Goal: Task Accomplishment & Management: Manage account settings

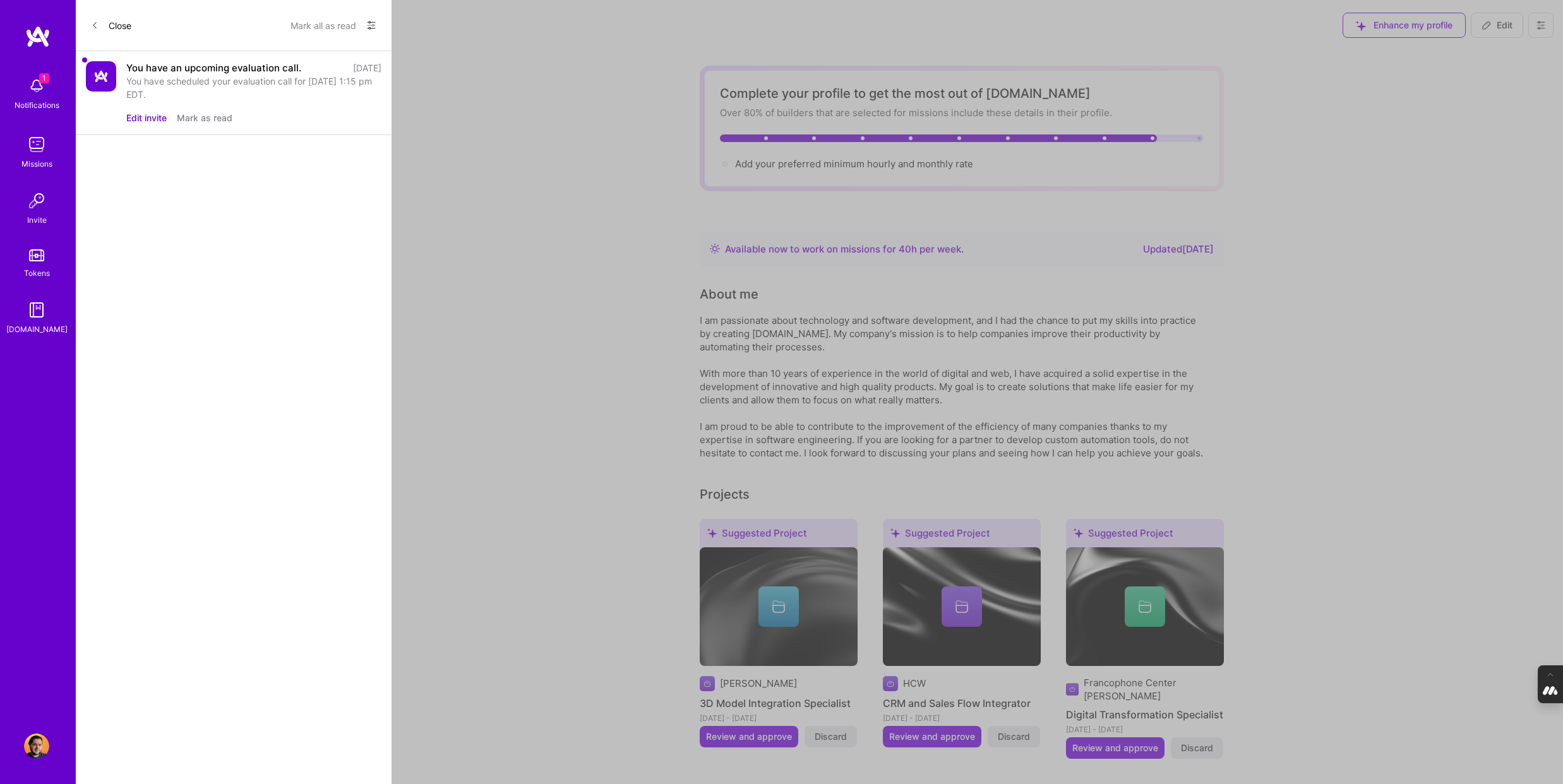
click at [152, 117] on button "Edit invite" at bounding box center [146, 118] width 41 height 13
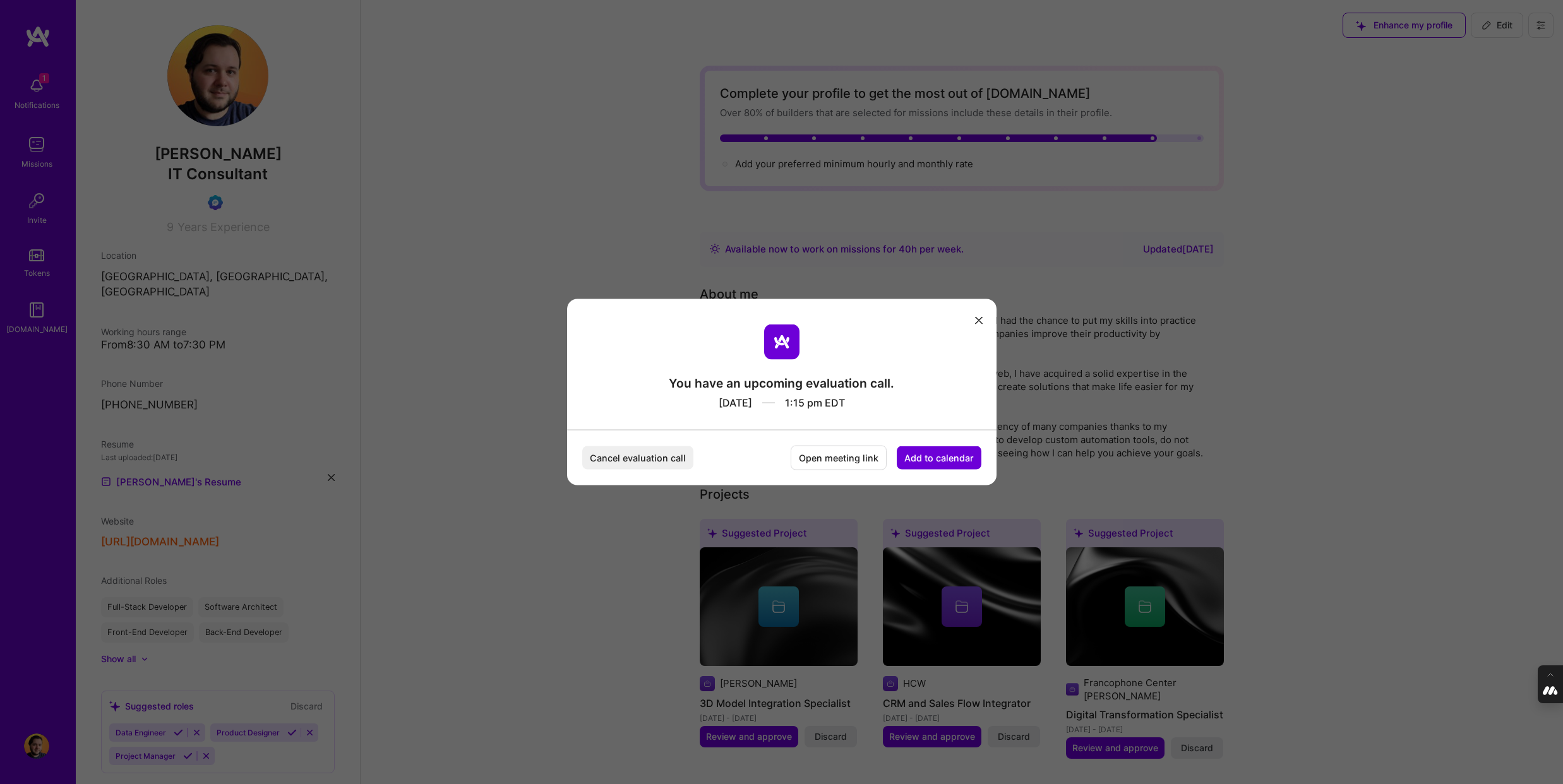
click at [948, 460] on button "Add to calendar" at bounding box center [938, 458] width 85 height 23
click at [926, 361] on div "Google Calendar" at bounding box center [924, 362] width 105 height 25
click at [975, 316] on icon "modal" at bounding box center [979, 320] width 7 height 7
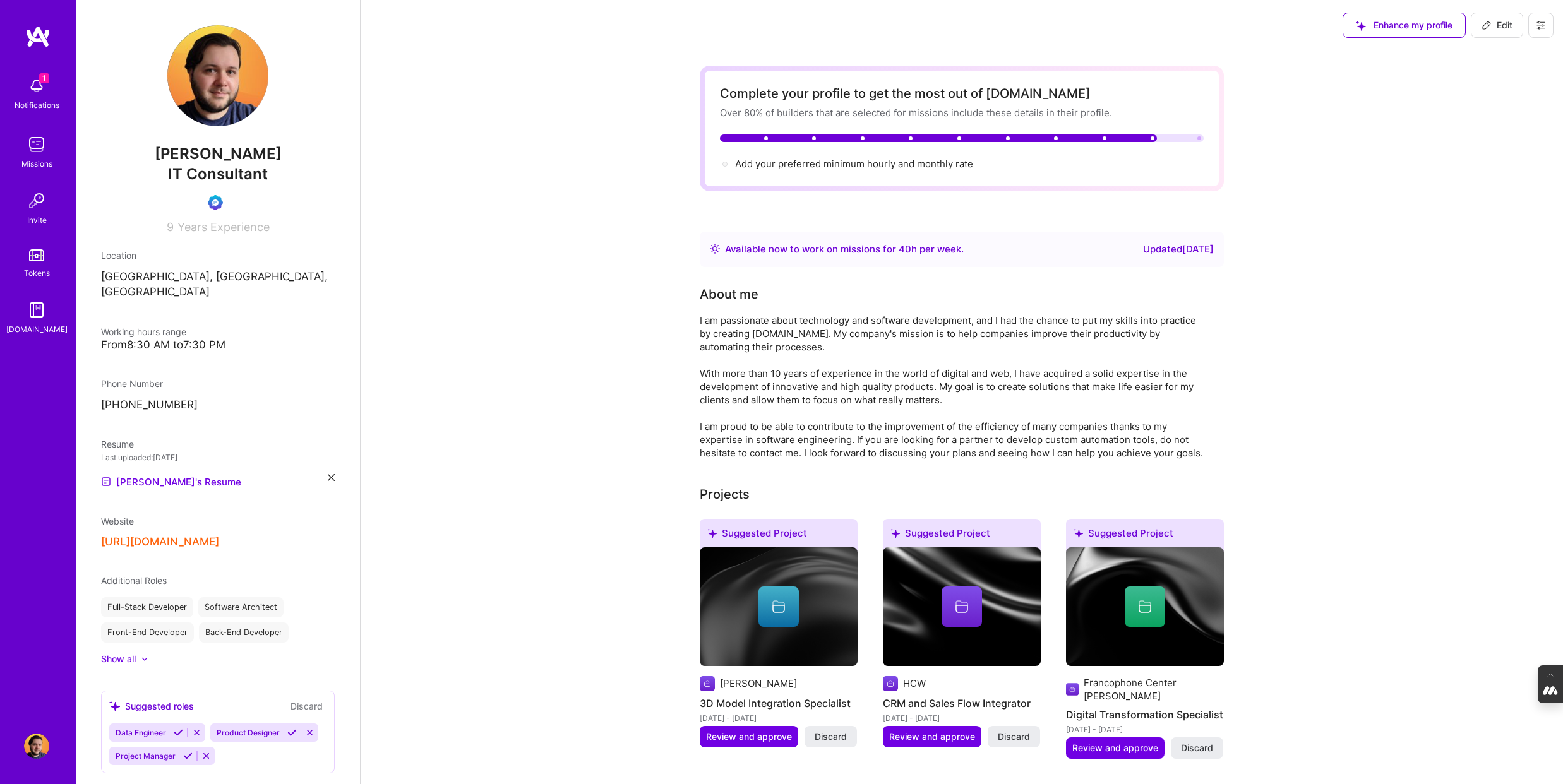
click at [1541, 23] on icon at bounding box center [1541, 25] width 10 height 10
click at [1503, 120] on button "Log Out" at bounding box center [1506, 118] width 95 height 32
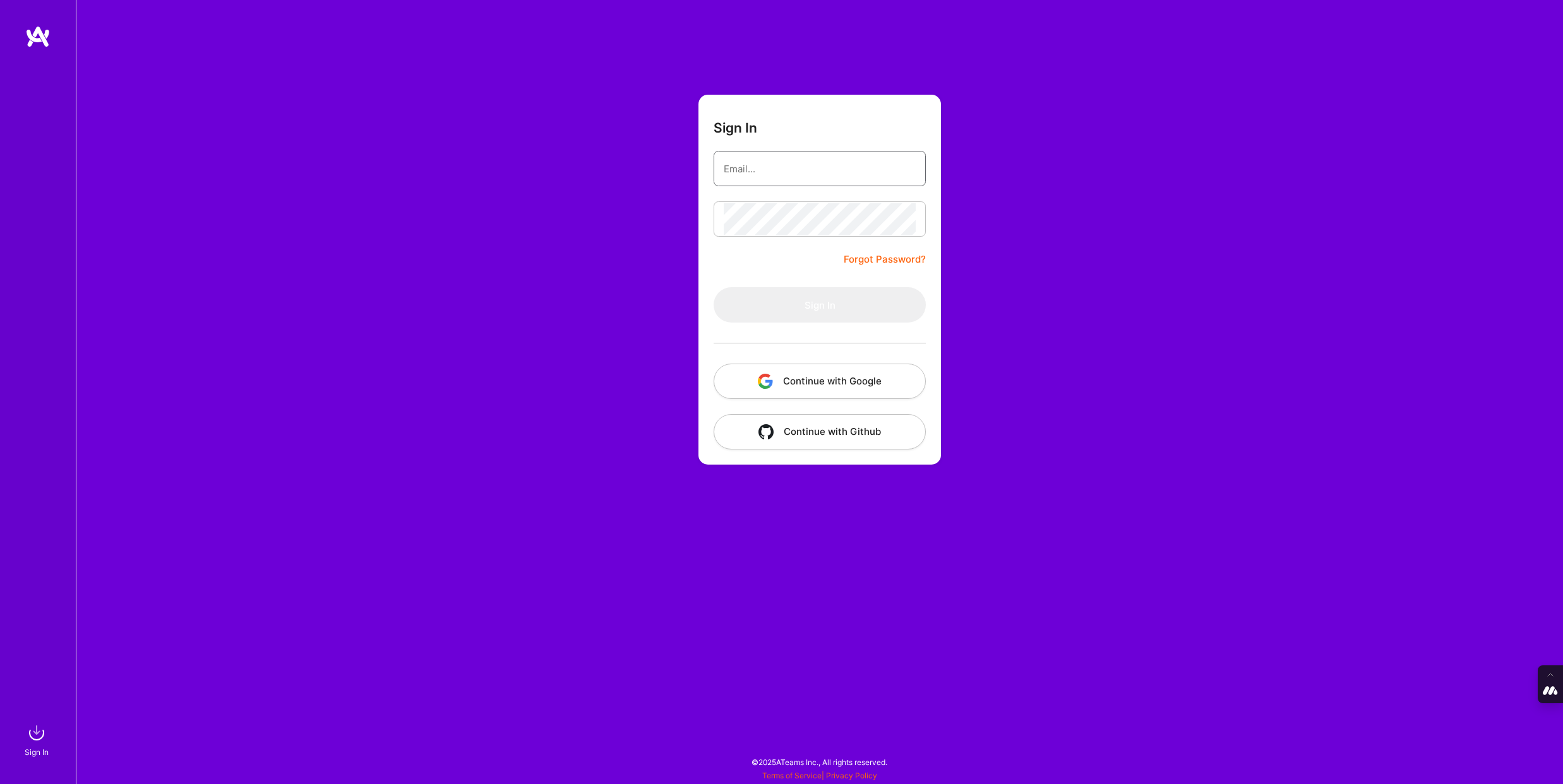
click at [763, 180] on input "email" at bounding box center [820, 169] width 192 height 32
type input "[PERSON_NAME][EMAIL_ADDRESS][DOMAIN_NAME]"
click at [817, 388] on button "Continue with Google" at bounding box center [820, 381] width 212 height 35
